Goal: Task Accomplishment & Management: Manage account settings

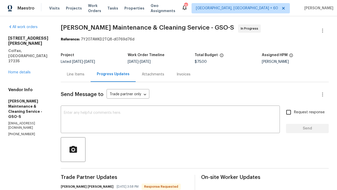
scroll to position [54, 0]
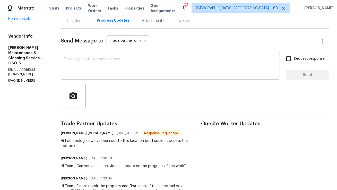
click at [99, 67] on textarea at bounding box center [170, 66] width 213 height 18
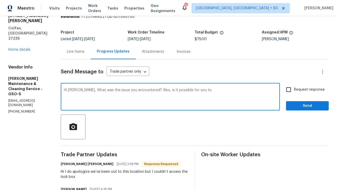
scroll to position [21, 0]
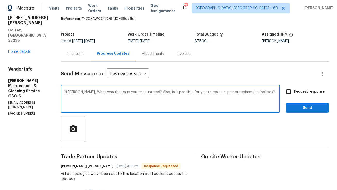
paste textarea "Could you please let me know what issue you encountered? Also, would it be poss…"
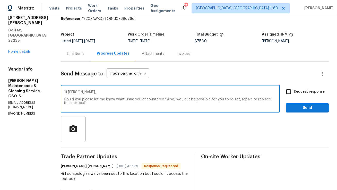
click at [109, 96] on textarea "Hi Simpson, Could you please let me know what issue you encountered? Also, woul…" at bounding box center [170, 99] width 213 height 18
click at [255, 101] on textarea "Hi Simpson, Could you please let me know what issue you encountered? Also, woul…" at bounding box center [170, 99] width 213 height 18
click at [248, 107] on textarea "Hi Simpson, Could you please let me know what issue you encountered? Also, woul…" at bounding box center [170, 99] width 213 height 18
type textarea "Hi Simpson, Could you please let me know what issue you encountered? Also, woul…"
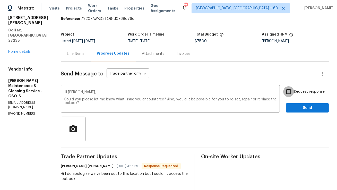
click at [292, 91] on input "Request response" at bounding box center [289, 91] width 11 height 11
checkbox input "true"
click at [297, 106] on span "Send" at bounding box center [308, 108] width 35 height 6
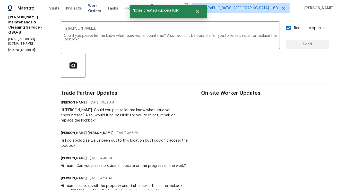
scroll to position [85, 0]
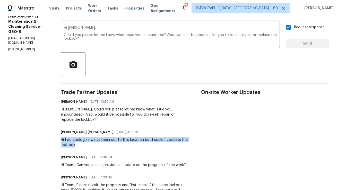
copy div "Hi I do apologize we’ve been out to this location but I couldn’t access the loc…"
drag, startPoint x: 82, startPoint y: 139, endPoint x: 65, endPoint y: 136, distance: 17.6
click at [65, 136] on div "All work orders 149 Marshall Smith Rd Colfax, NC 27235 Home details Vendor Info…" at bounding box center [168, 117] width 337 height 373
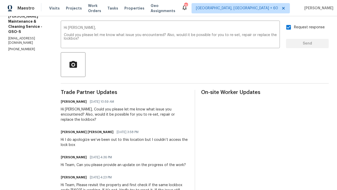
click at [121, 148] on div "Trade Partner Updates Anthony Mascarenhas 09/05/2025 10:59 AM Hi Simpson, Could…" at bounding box center [125, 193] width 128 height 206
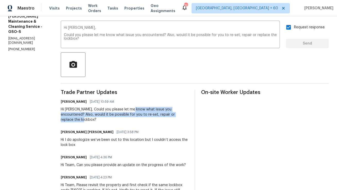
copy div "what issue you encountered? Also, would it be possible for you to re-set, repai…"
drag, startPoint x: 140, startPoint y: 110, endPoint x: 191, endPoint y: 114, distance: 50.7
click at [189, 114] on div "Hi [PERSON_NAME], Could you please let me know what issue you encountered? Also…" at bounding box center [125, 114] width 128 height 15
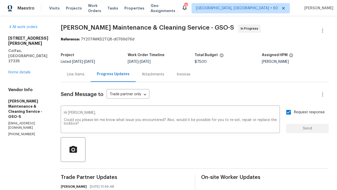
click at [78, 76] on div "Line Items" at bounding box center [76, 74] width 18 height 5
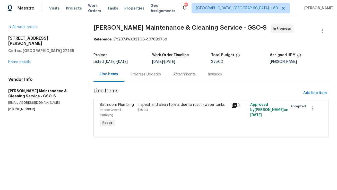
click at [132, 72] on div "Progress Updates" at bounding box center [146, 74] width 30 height 5
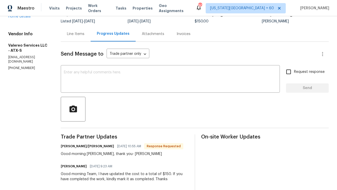
scroll to position [41, 0]
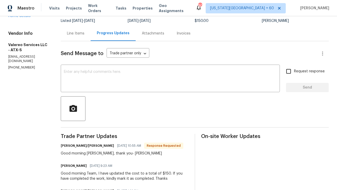
click at [75, 35] on div "Line Items" at bounding box center [76, 33] width 18 height 5
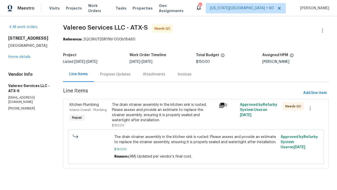
click at [132, 111] on div "The drain strainer assembly in the kitchen sink is rusted. Please assess and pr…" at bounding box center [164, 112] width 104 height 21
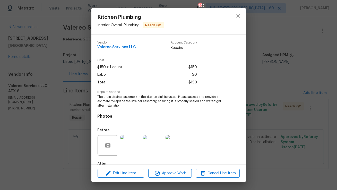
scroll to position [30, 0]
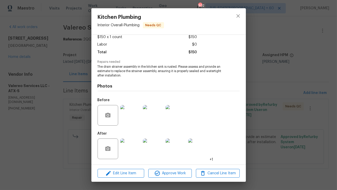
click at [128, 151] on img at bounding box center [130, 149] width 21 height 21
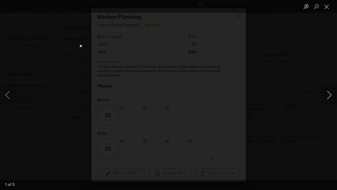
click at [333, 98] on button "Next image" at bounding box center [329, 95] width 15 height 21
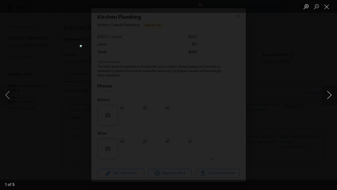
click at [333, 98] on button "Next image" at bounding box center [329, 95] width 15 height 21
click at [326, 9] on button "Close lightbox" at bounding box center [327, 6] width 10 height 9
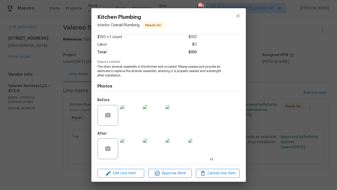
click at [162, 118] on img at bounding box center [153, 115] width 21 height 21
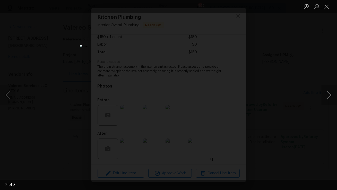
click at [327, 96] on button "Next image" at bounding box center [329, 95] width 15 height 21
click at [330, 10] on button "Close lightbox" at bounding box center [327, 6] width 10 height 9
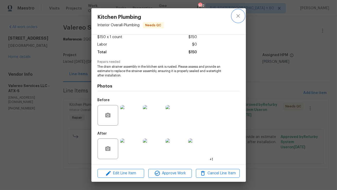
click at [239, 18] on icon "close" at bounding box center [238, 16] width 6 height 6
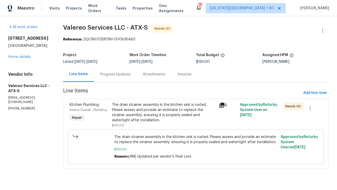
click at [119, 76] on div "Progress Updates" at bounding box center [115, 74] width 30 height 5
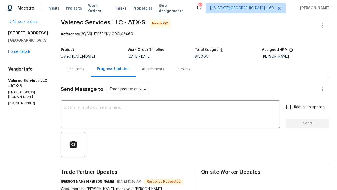
scroll to position [6, 0]
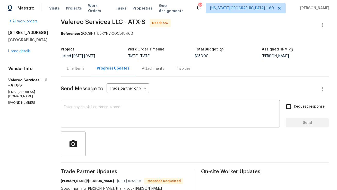
click at [73, 73] on div "Line Items" at bounding box center [76, 68] width 30 height 15
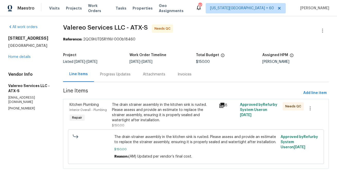
click at [190, 117] on div "The drain strainer assembly in the kitchen sink is rusted. Please assess and pr…" at bounding box center [164, 112] width 104 height 21
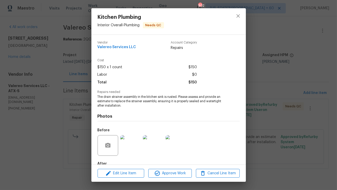
scroll to position [30, 0]
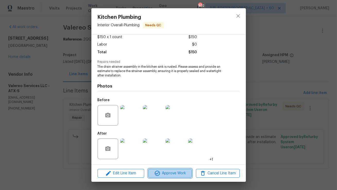
click at [164, 174] on span "Approve Work" at bounding box center [170, 173] width 40 height 6
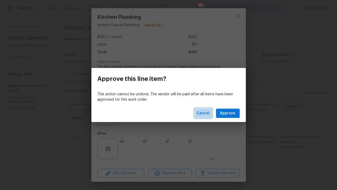
click at [208, 114] on span "Cancel" at bounding box center [203, 113] width 13 height 6
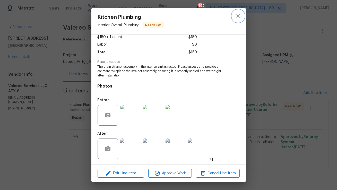
click at [237, 16] on icon "close" at bounding box center [238, 16] width 6 height 6
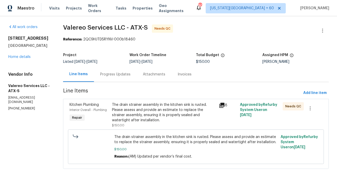
click at [123, 72] on div "Progress Updates" at bounding box center [115, 74] width 43 height 15
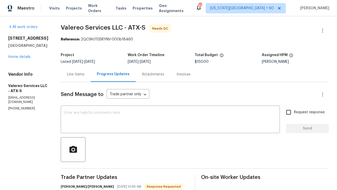
click at [81, 76] on div "Line Items" at bounding box center [76, 74] width 30 height 15
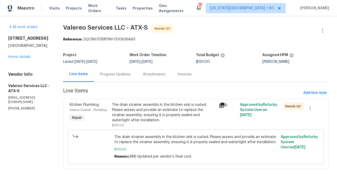
click at [166, 117] on div "The drain strainer assembly in the kitchen sink is rusted. Please assess and pr…" at bounding box center [164, 112] width 104 height 21
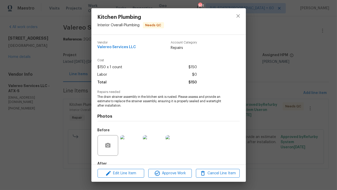
scroll to position [30, 0]
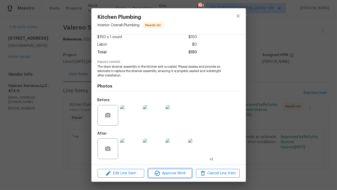
click at [160, 177] on button "Approve Work" at bounding box center [170, 173] width 44 height 9
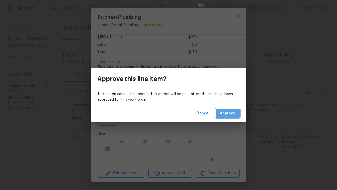
click at [222, 112] on span "Approve" at bounding box center [227, 113] width 15 height 6
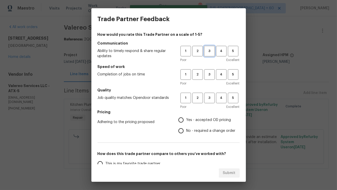
click at [209, 51] on span "3" at bounding box center [210, 51] width 10 height 6
click at [208, 71] on button "3" at bounding box center [209, 74] width 11 height 11
click at [205, 98] on span "3" at bounding box center [210, 98] width 10 height 6
click at [181, 121] on input "Yes - accepted OD pricing" at bounding box center [181, 120] width 11 height 11
radio input "true"
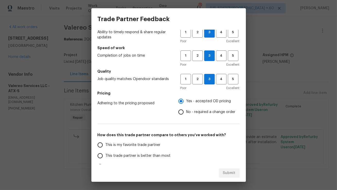
scroll to position [47, 0]
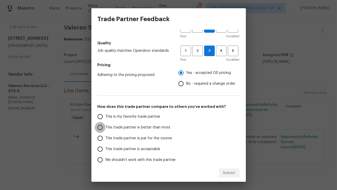
click at [104, 127] on input "This trade partner is better than most" at bounding box center [100, 127] width 11 height 11
click at [235, 172] on span "Submit" at bounding box center [229, 173] width 13 height 6
radio input "true"
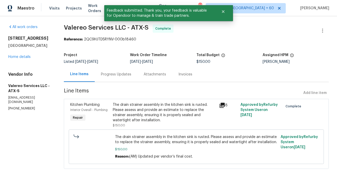
click at [123, 74] on div "Progress Updates" at bounding box center [116, 74] width 30 height 5
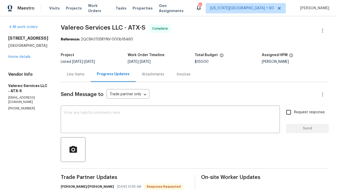
click at [82, 74] on div "Line Items" at bounding box center [76, 74] width 30 height 15
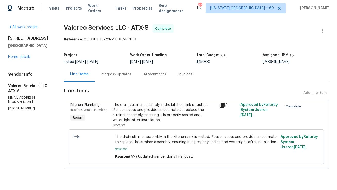
click at [109, 75] on div "Progress Updates" at bounding box center [116, 74] width 30 height 5
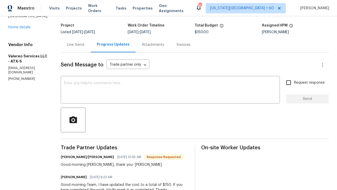
scroll to position [30, 0]
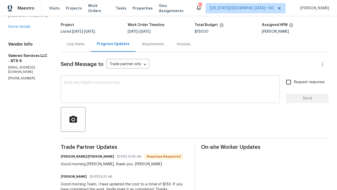
click at [145, 92] on textarea at bounding box center [170, 90] width 213 height 18
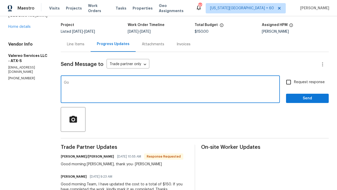
type textarea "G"
type textarea "Thank you for completing the job. I have approved the work order."
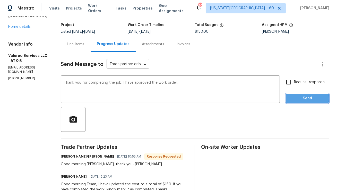
click at [295, 99] on span "Send" at bounding box center [308, 98] width 35 height 6
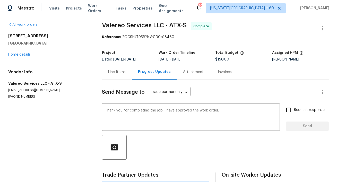
scroll to position [0, 0]
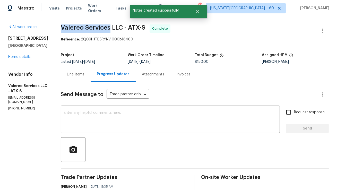
copy span "Valereo Services"
drag, startPoint x: 57, startPoint y: 27, endPoint x: 106, endPoint y: 27, distance: 49.2
click at [106, 27] on span "Valereo Services LLC - ATX-S" at bounding box center [103, 27] width 85 height 6
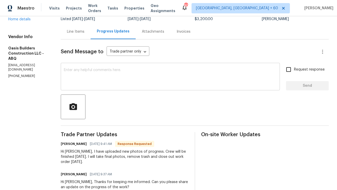
scroll to position [14, 0]
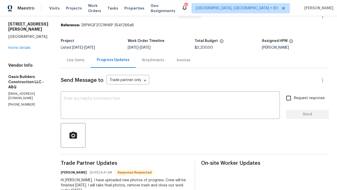
click at [76, 61] on div "Line Items" at bounding box center [76, 60] width 18 height 5
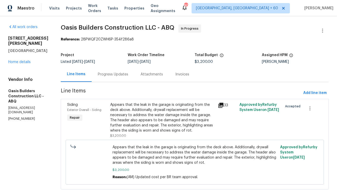
scroll to position [0, 0]
click at [128, 111] on div "Appears that the leak in the garage is originating from the deck above. Additio…" at bounding box center [162, 117] width 105 height 31
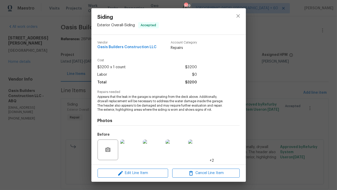
scroll to position [35, 0]
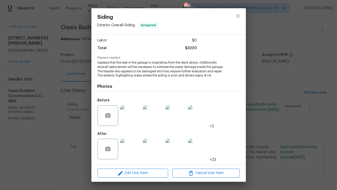
click at [134, 151] on img at bounding box center [130, 149] width 21 height 21
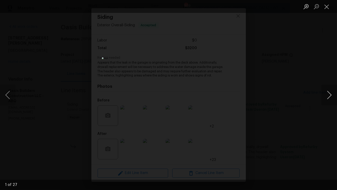
click at [329, 93] on button "Next image" at bounding box center [329, 95] width 15 height 21
click at [330, 93] on button "Next image" at bounding box center [329, 95] width 15 height 21
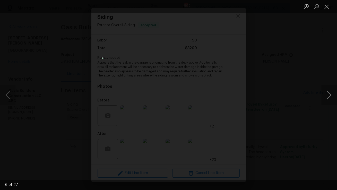
click at [328, 98] on button "Next image" at bounding box center [329, 95] width 15 height 21
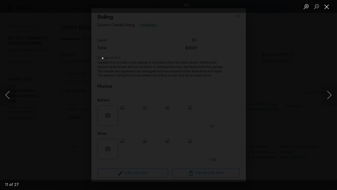
click at [327, 10] on button "Close lightbox" at bounding box center [327, 6] width 10 height 9
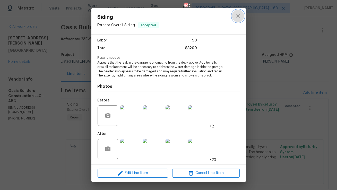
click at [240, 16] on icon "close" at bounding box center [238, 16] width 6 height 6
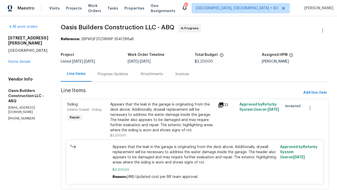
scroll to position [0, 0]
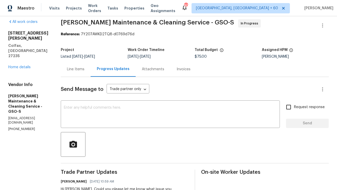
scroll to position [10, 0]
